Goal: Navigation & Orientation: Find specific page/section

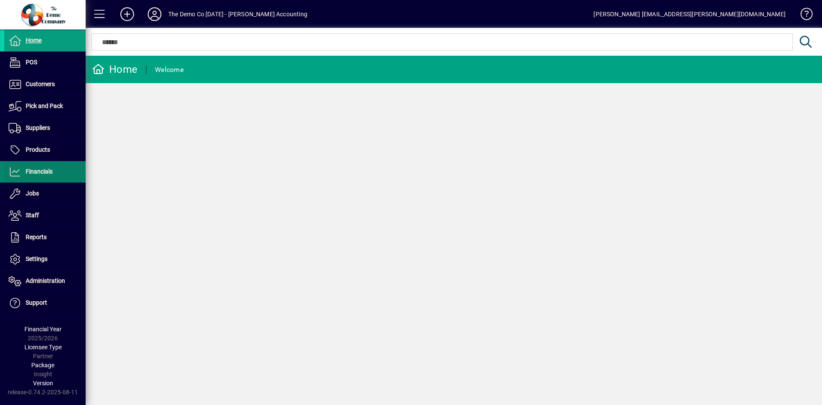
click at [39, 168] on span "Financials" at bounding box center [39, 171] width 27 height 7
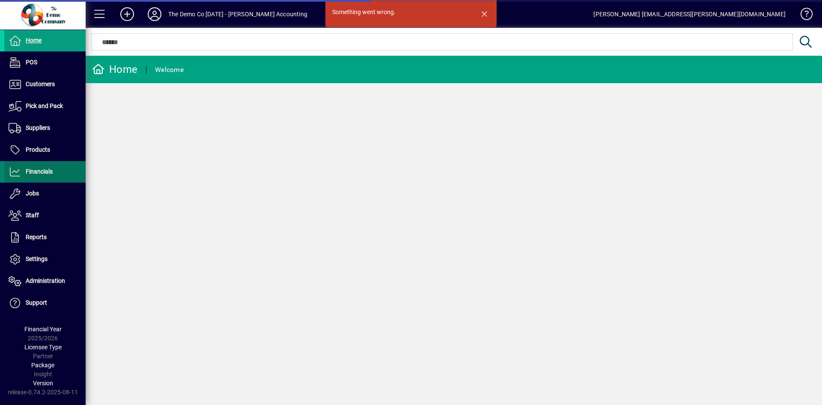
click at [46, 173] on span "Financials" at bounding box center [39, 171] width 27 height 7
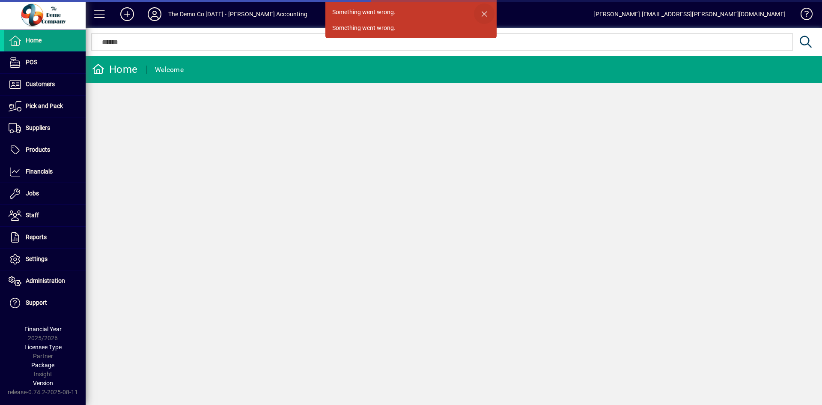
click at [486, 11] on span "button" at bounding box center [484, 13] width 21 height 21
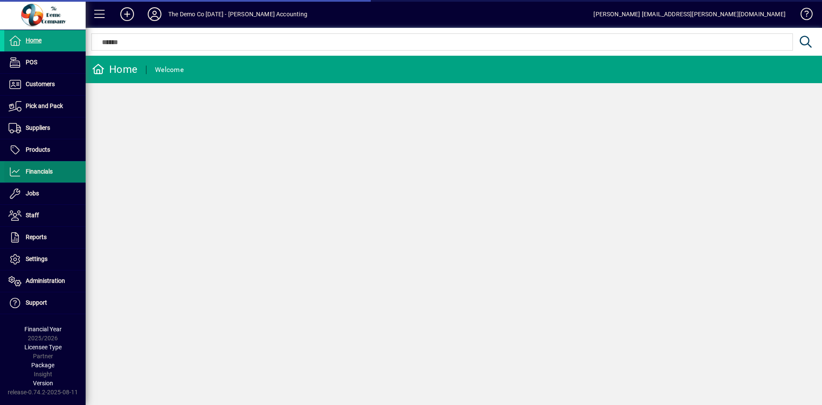
click at [32, 167] on span "Financials" at bounding box center [28, 172] width 48 height 10
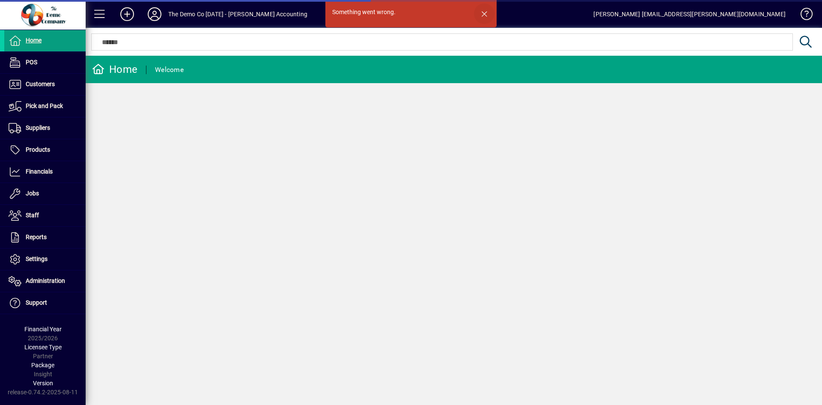
click at [485, 12] on span "button" at bounding box center [484, 13] width 21 height 21
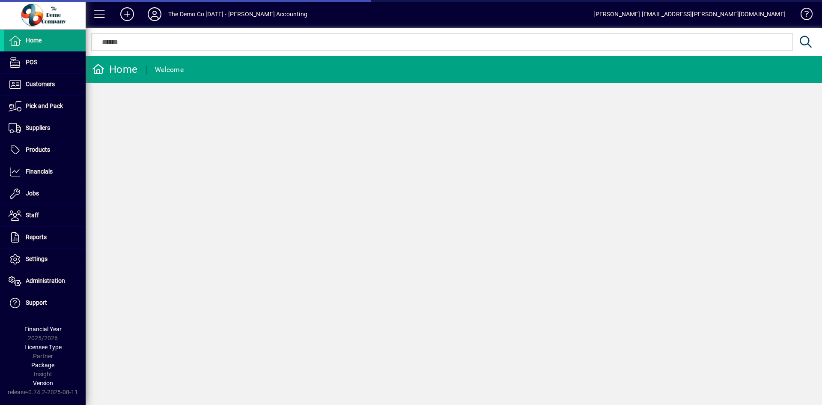
click at [465, 190] on div "Home Welcome" at bounding box center [454, 230] width 737 height 349
drag, startPoint x: 32, startPoint y: 181, endPoint x: 39, endPoint y: 172, distance: 11.5
click at [39, 173] on span "Financials" at bounding box center [39, 171] width 27 height 7
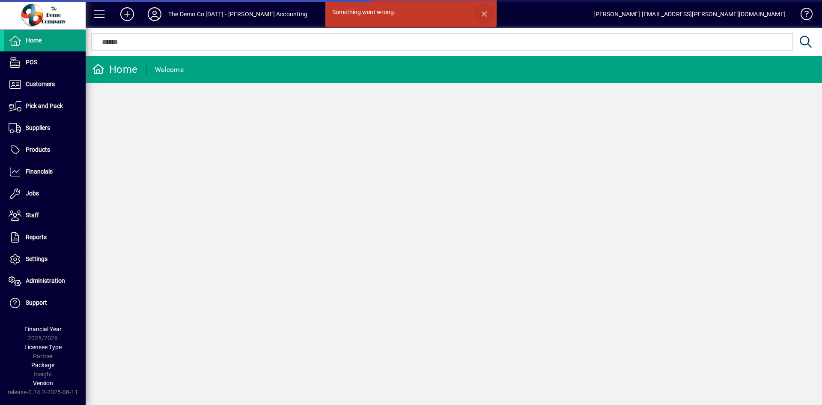
click at [489, 11] on span "button" at bounding box center [484, 13] width 21 height 21
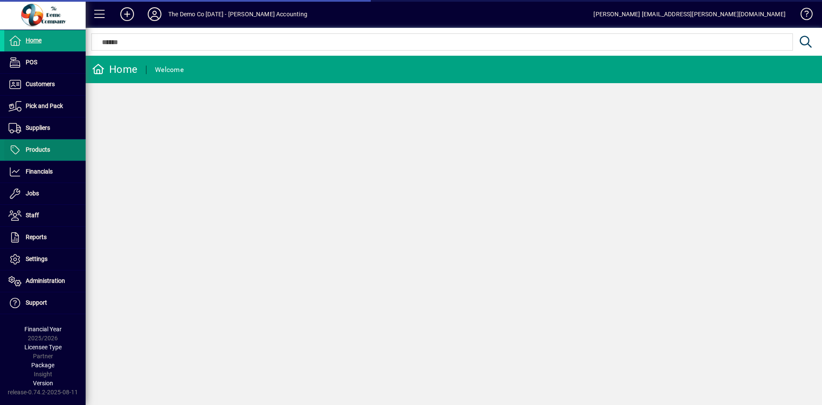
click at [33, 148] on span "Products" at bounding box center [38, 149] width 24 height 7
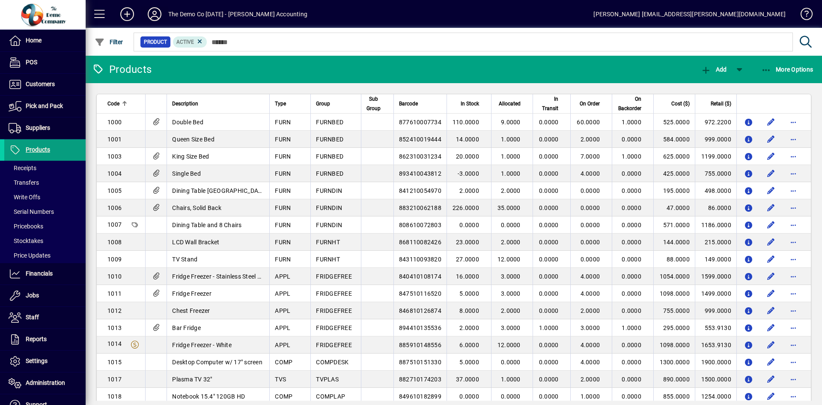
click at [157, 15] on icon at bounding box center [154, 14] width 17 height 14
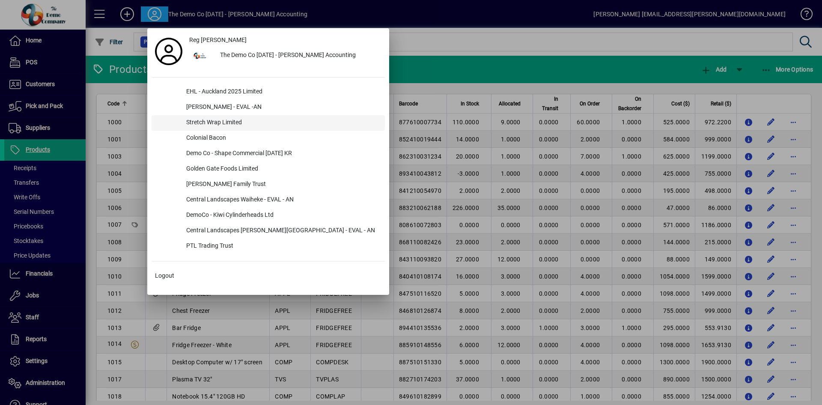
click at [209, 120] on div "Stretch Wrap Limited" at bounding box center [282, 122] width 206 height 15
